Goal: Task Accomplishment & Management: Use online tool/utility

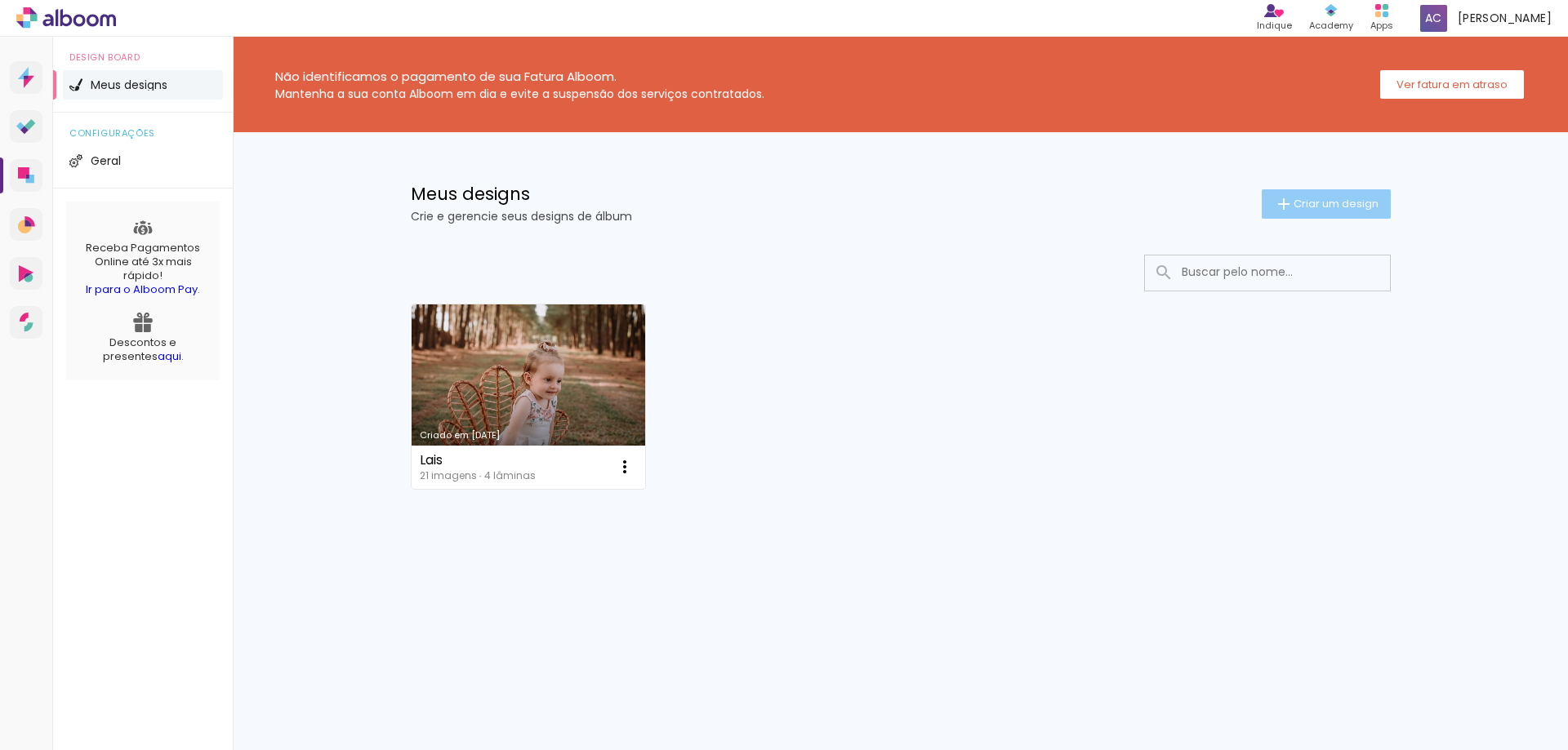
click at [1314, 203] on span "Criar um design" at bounding box center [1336, 203] width 85 height 10
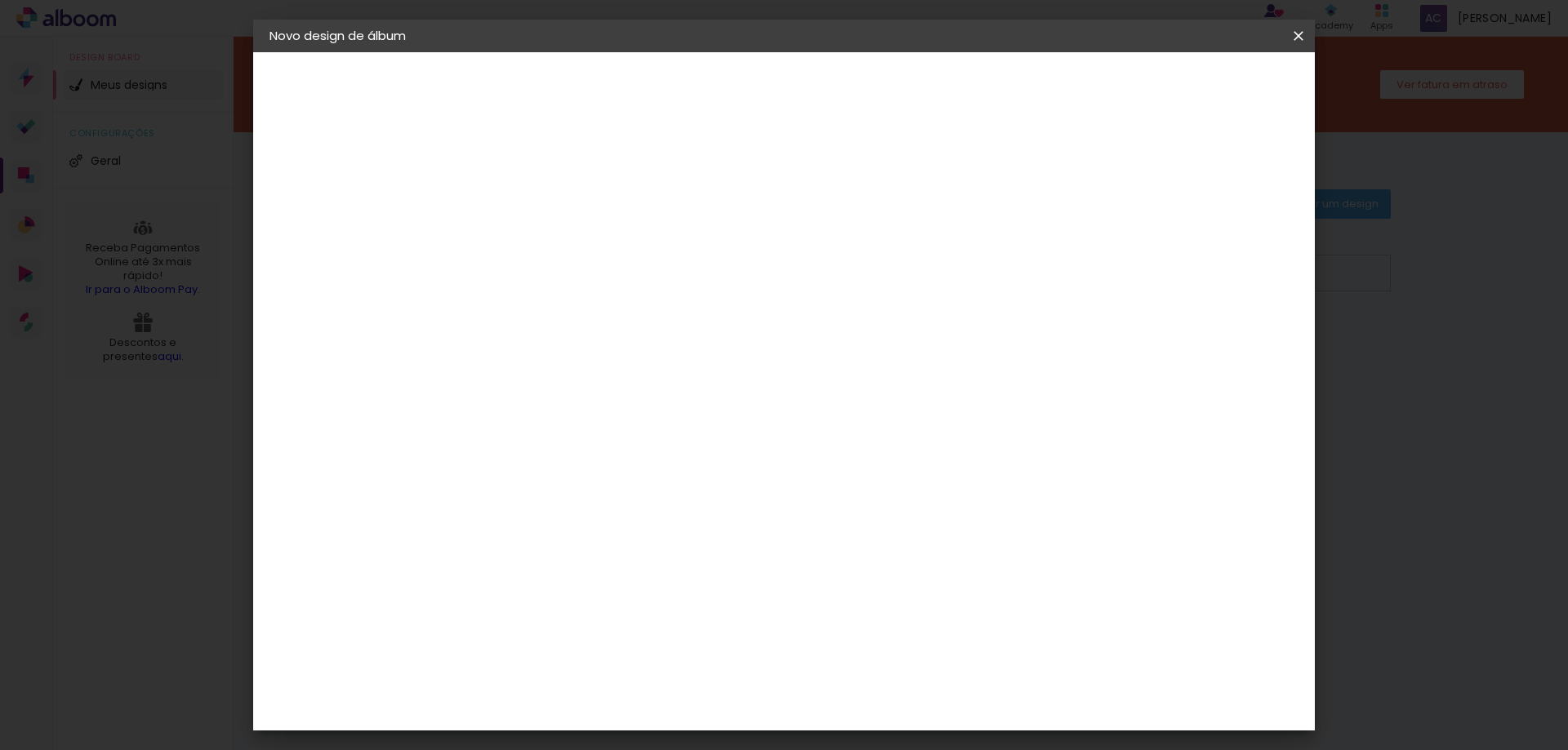
click at [536, 222] on input at bounding box center [536, 219] width 0 height 25
type input "KELY"
type paper-input "KELY"
click at [0, 0] on slot "Avançar" at bounding box center [0, 0] width 0 height 0
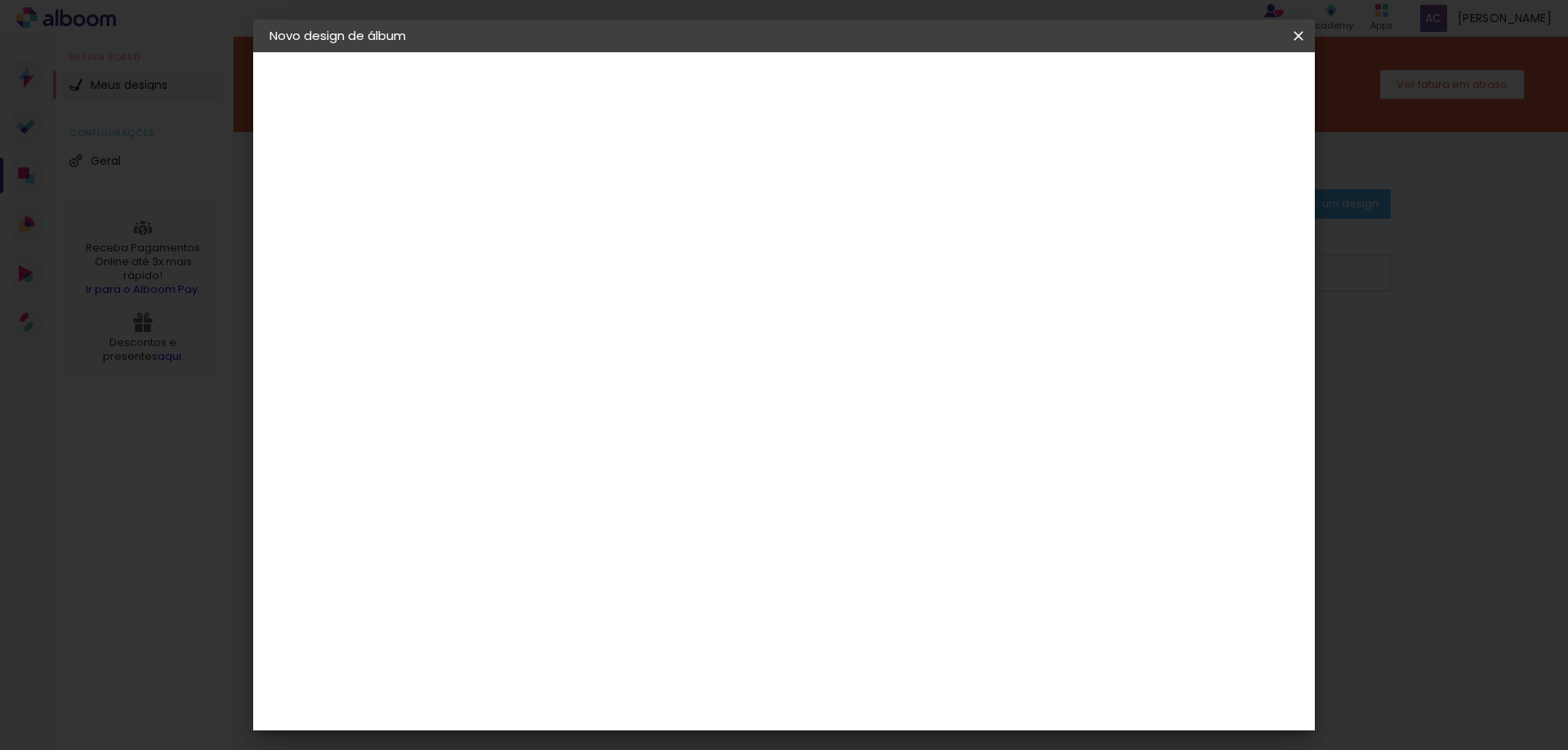
click at [588, 636] on div "Schlosser" at bounding box center [557, 642] width 62 height 13
click at [0, 0] on slot "Avançar" at bounding box center [0, 0] width 0 height 0
click at [647, 519] on span "25 × 25" at bounding box center [609, 541] width 76 height 43
click at [0, 0] on slot "Avançar" at bounding box center [0, 0] width 0 height 0
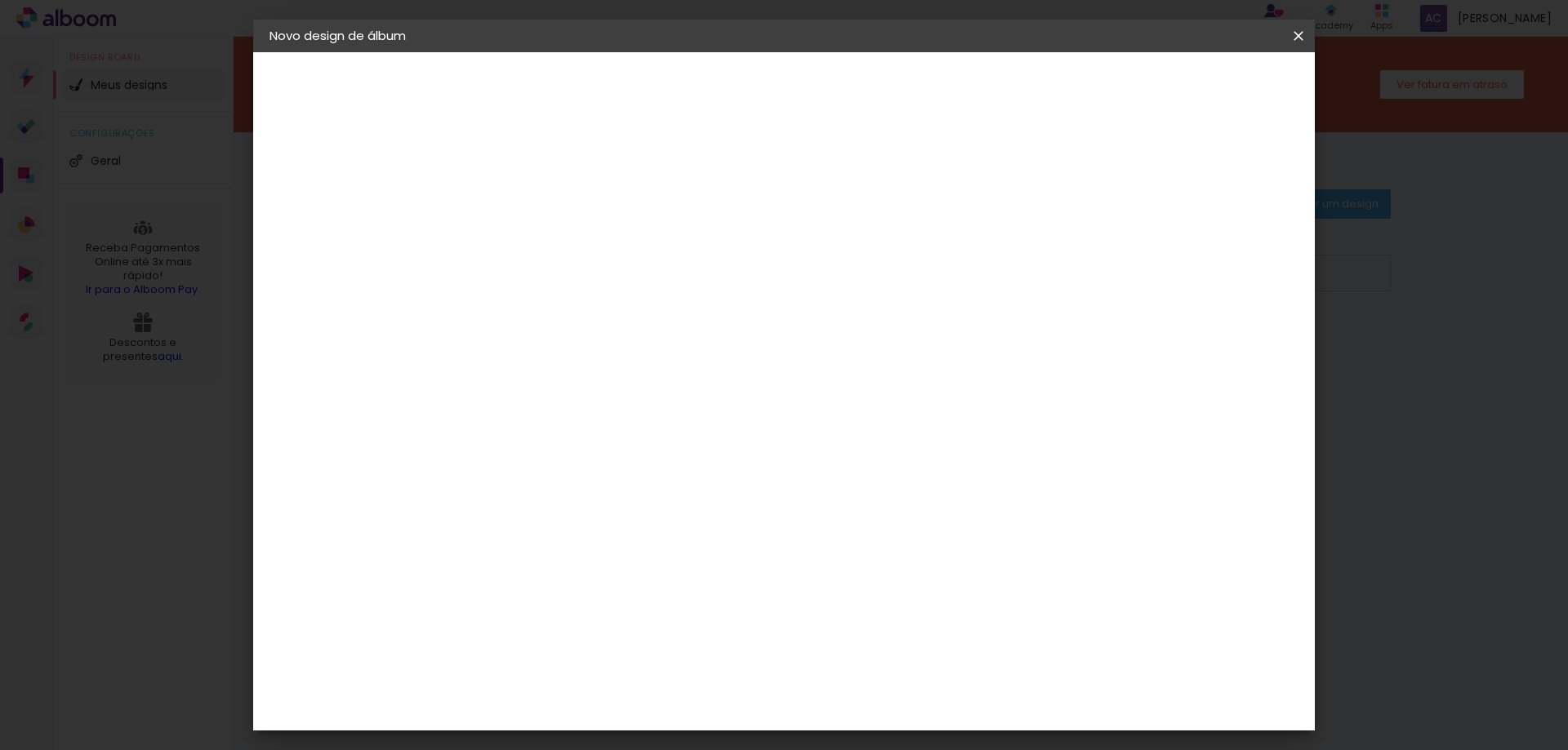
type input "1"
type paper-input "1"
click at [540, 180] on input "1" at bounding box center [524, 176] width 56 height 21
type input "2"
type paper-input "2"
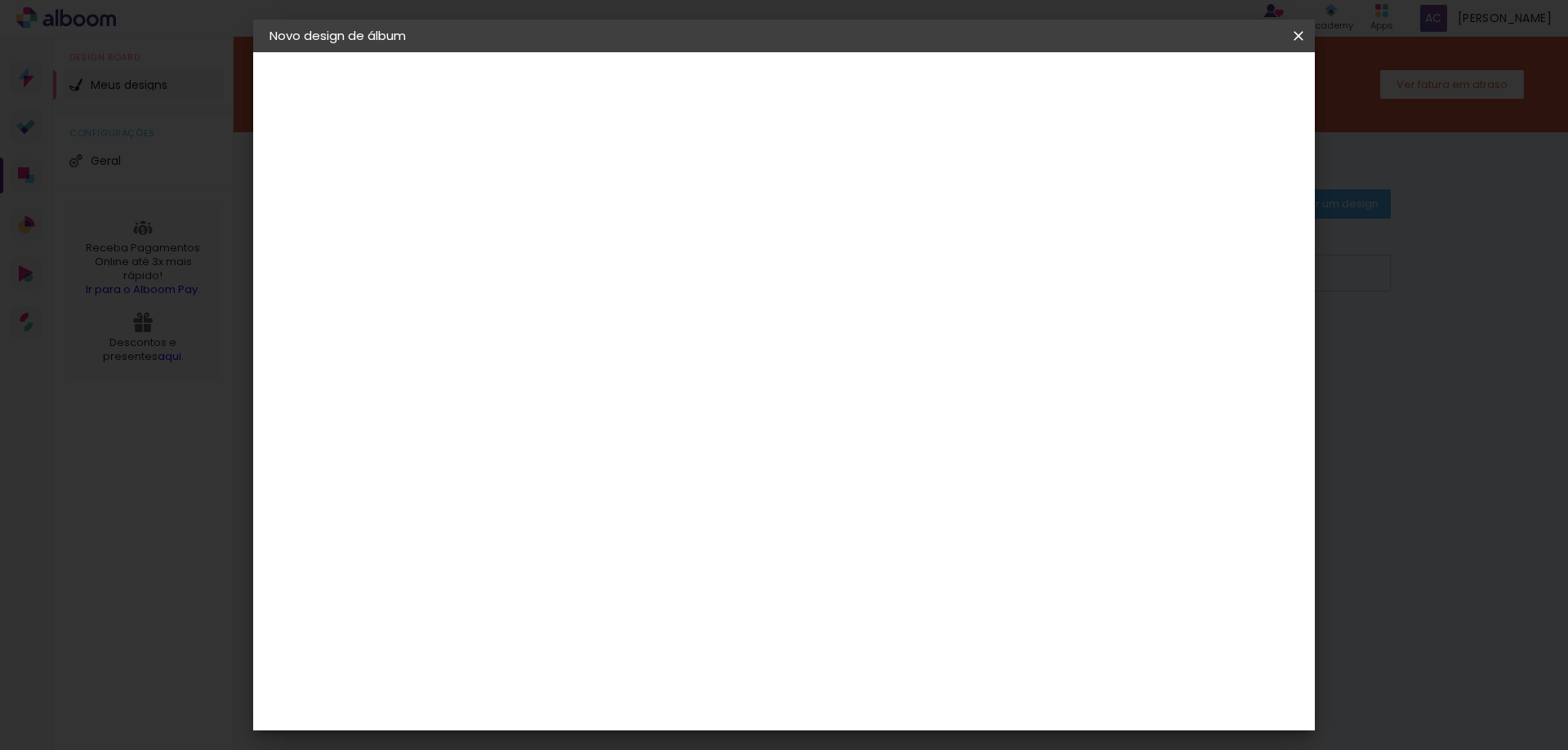
click at [543, 171] on input "2" at bounding box center [524, 176] width 56 height 21
type input "3"
type paper-input "3"
click at [543, 171] on input "3" at bounding box center [524, 176] width 56 height 21
type input "4"
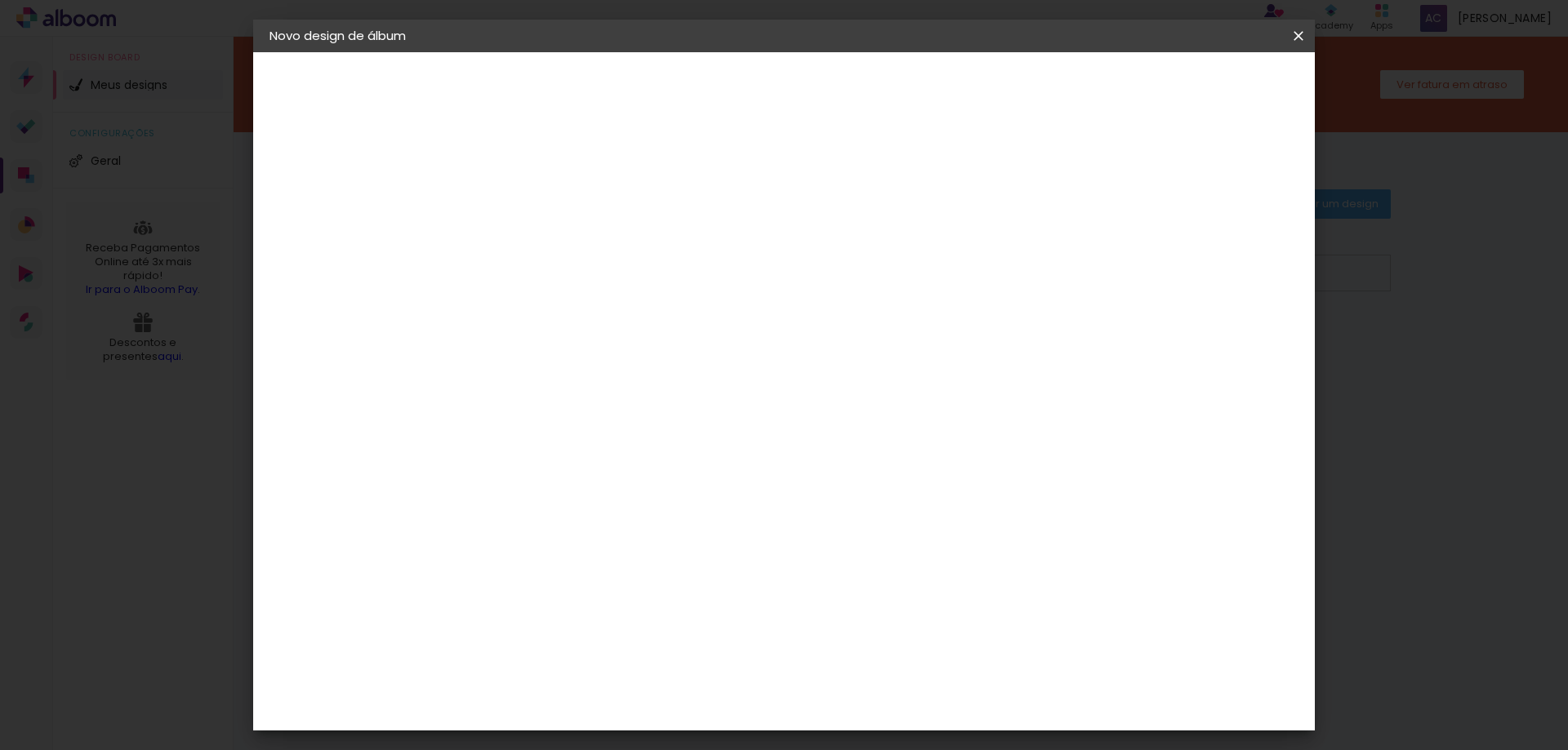
type paper-input "4"
click at [543, 171] on input "4" at bounding box center [524, 176] width 56 height 21
type input "3"
type paper-input "3"
click at [543, 177] on input "3" at bounding box center [524, 176] width 56 height 21
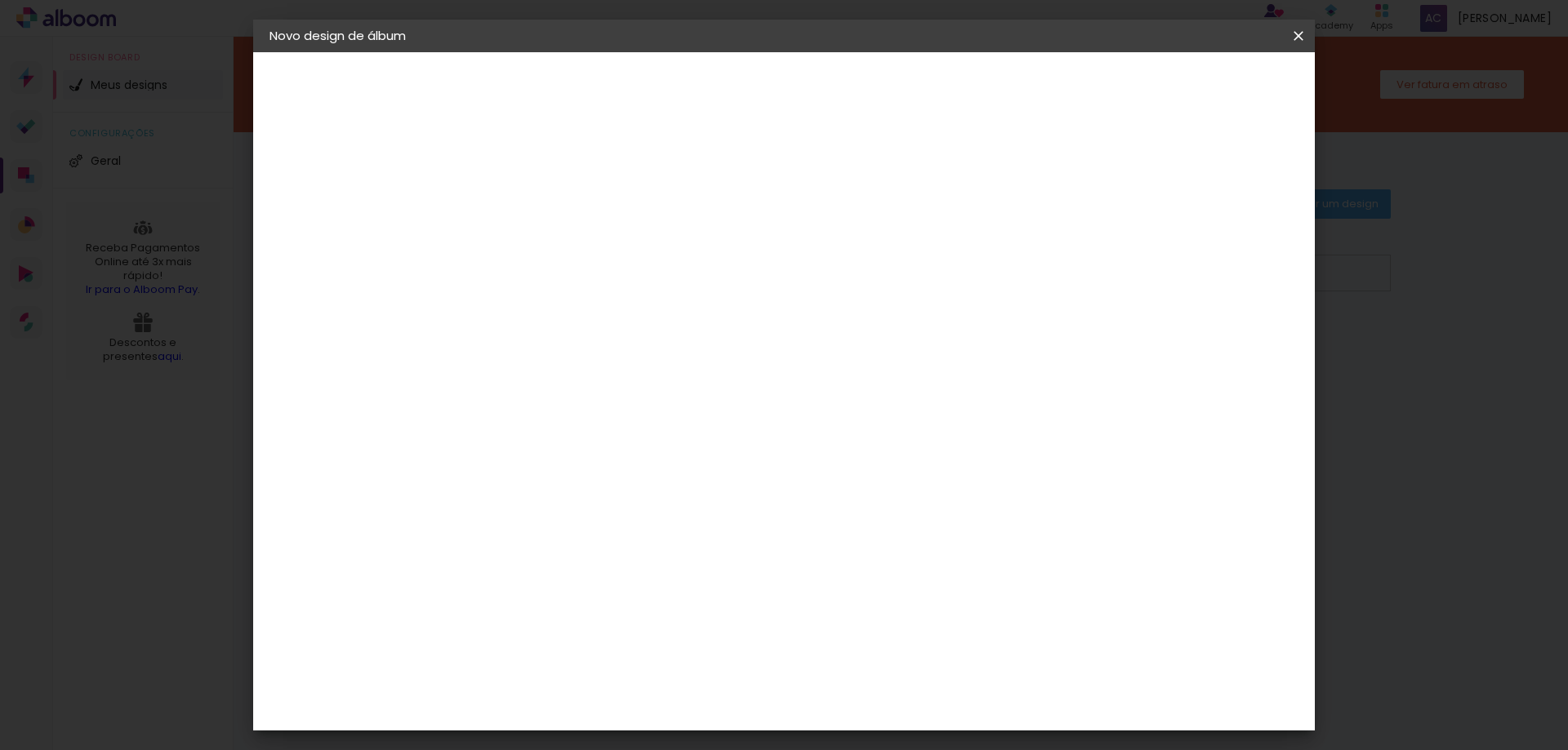
type input "2"
type paper-input "2"
click at [543, 177] on input "2" at bounding box center [524, 176] width 56 height 21
type input "3"
type paper-input "3"
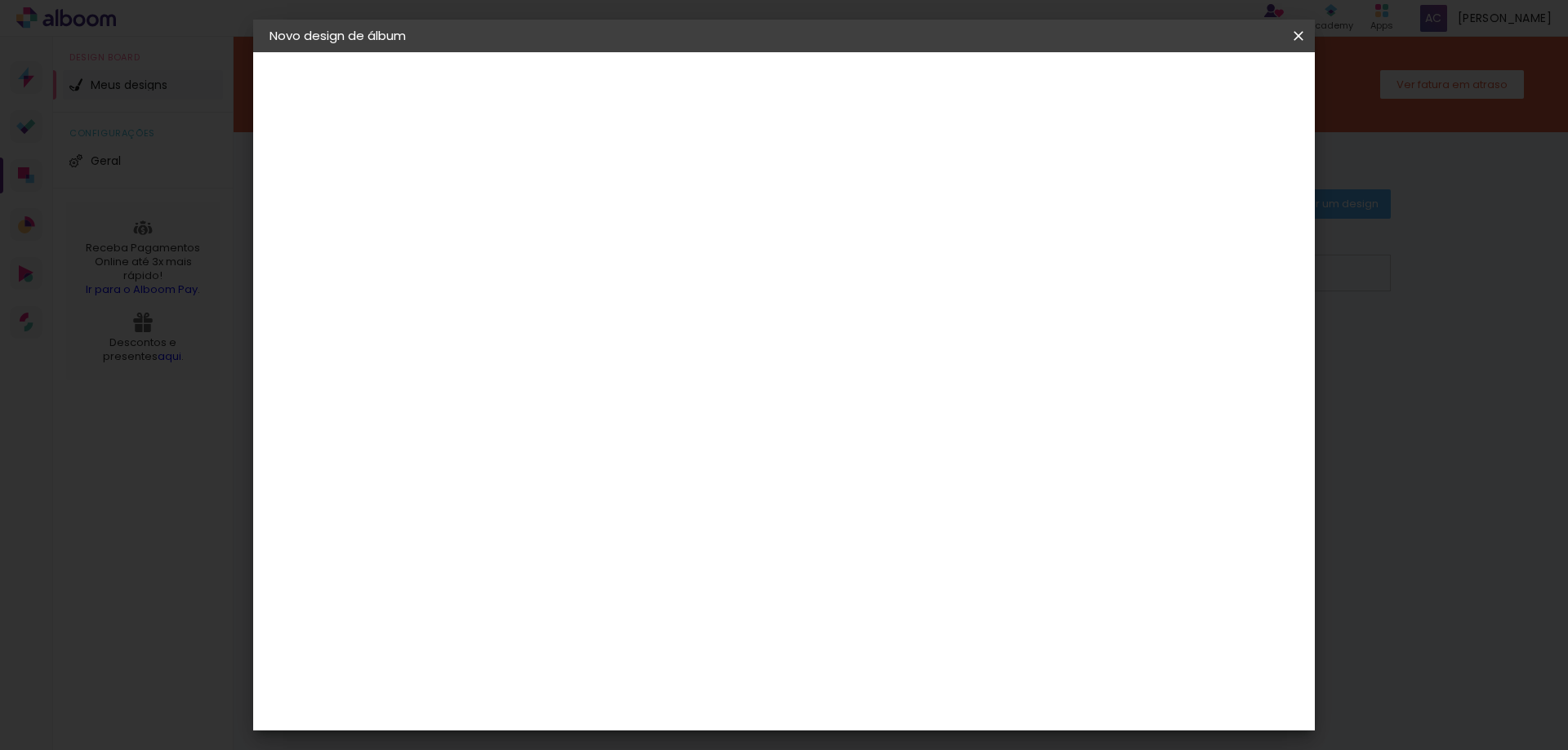
click at [546, 167] on input "3" at bounding box center [524, 176] width 56 height 21
type input "2"
type paper-input "2"
click at [546, 177] on input "2" at bounding box center [524, 176] width 56 height 21
click at [1196, 84] on span "Iniciar design" at bounding box center [1159, 86] width 74 height 11
